Goal: Navigation & Orientation: Find specific page/section

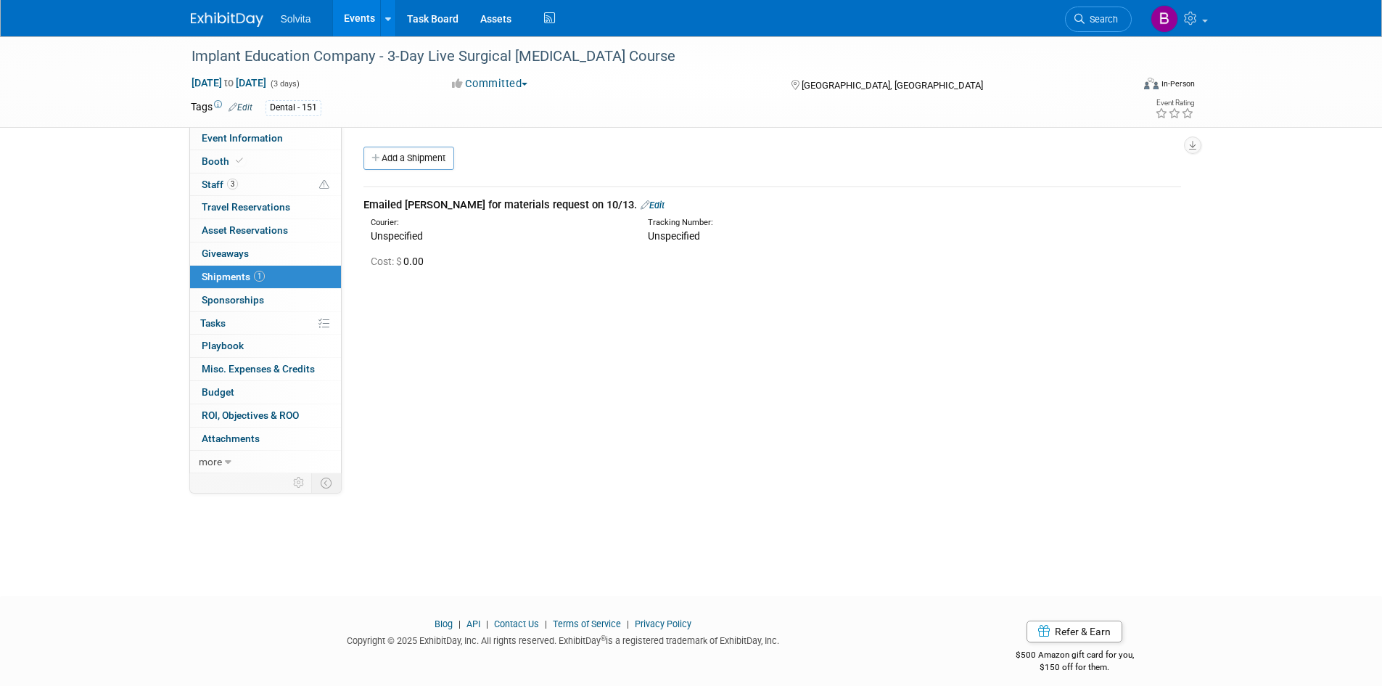
click at [246, 20] on img at bounding box center [227, 19] width 73 height 15
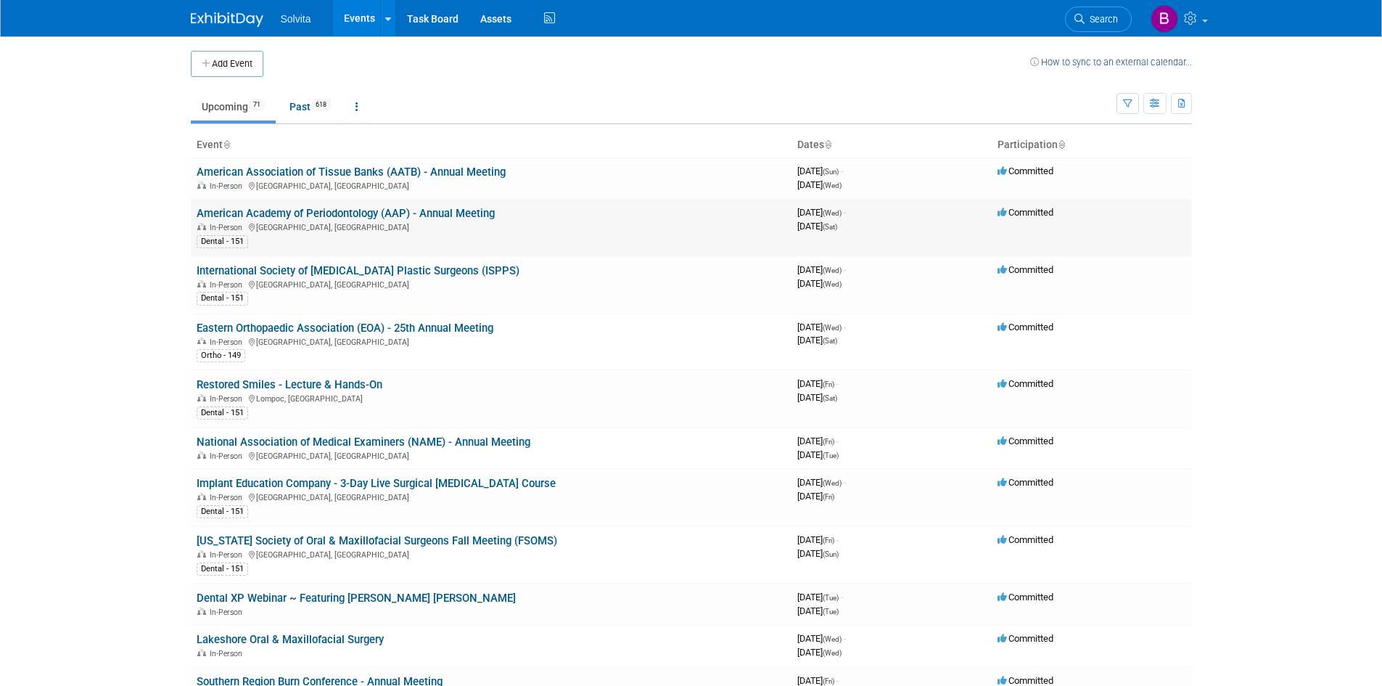
click at [343, 210] on link "American Academy of Periodontology (AAP) - Annual Meeting" at bounding box center [346, 213] width 298 height 13
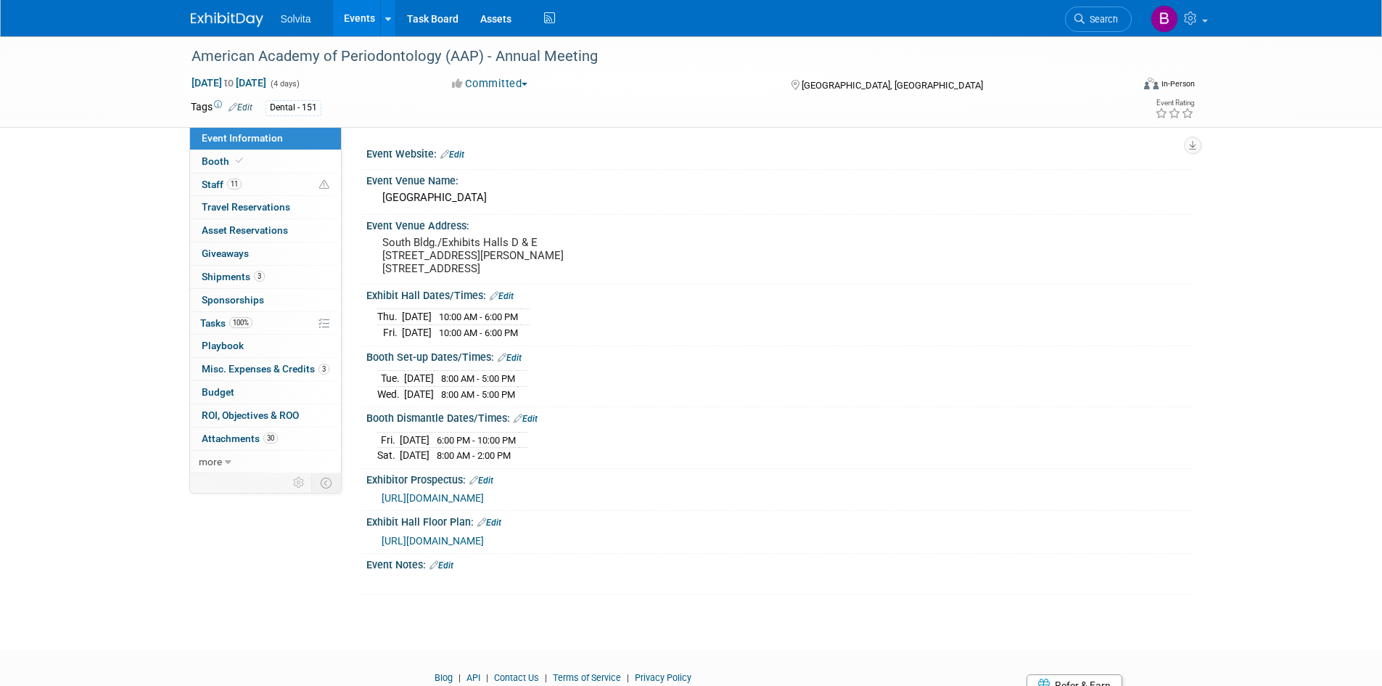
click at [484, 541] on span "https://www.expocad.com/host/fx/aap/2aap25/exfx.html#floorplan" at bounding box center [433, 541] width 102 height 12
